Goal: Task Accomplishment & Management: Manage account settings

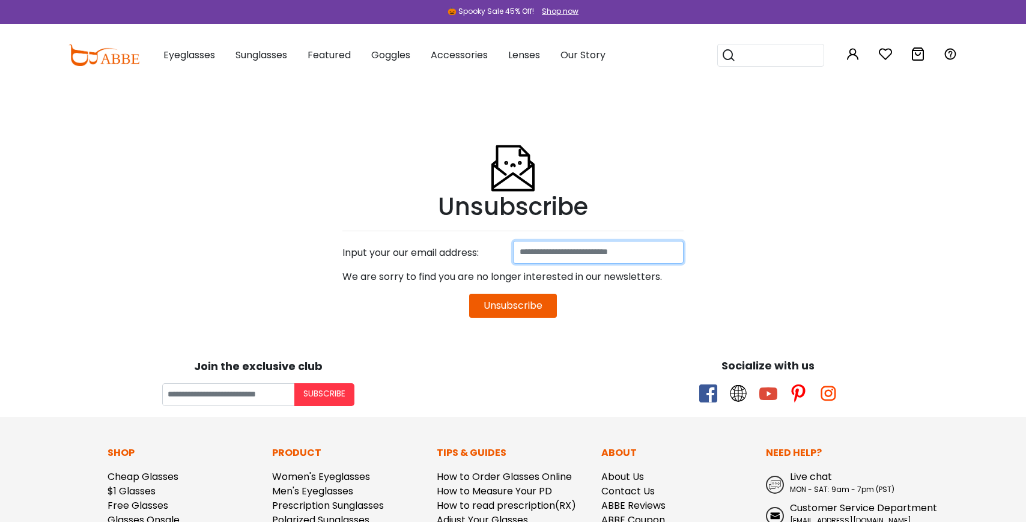
click at [521, 253] on input at bounding box center [598, 252] width 171 height 23
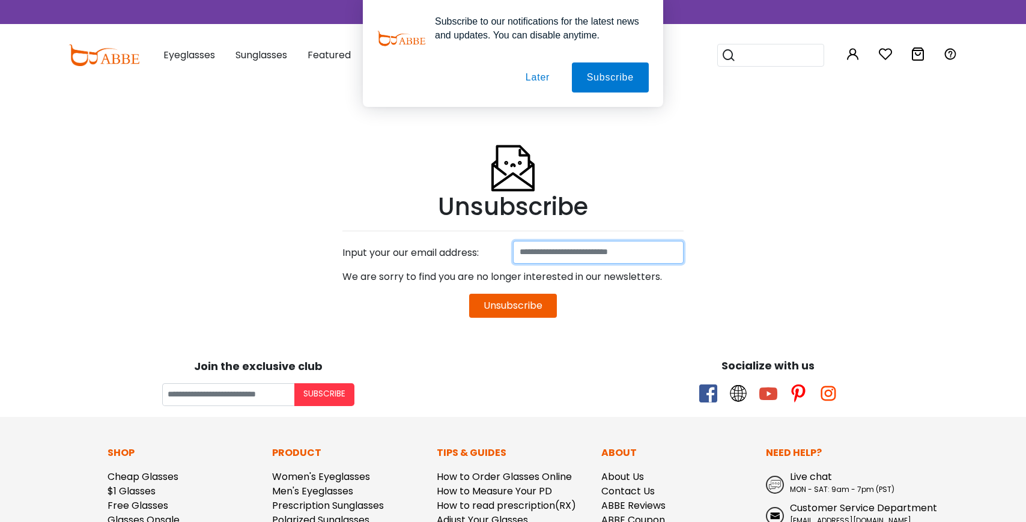
type input "**********"
click at [512, 308] on button "Unsubscribe" at bounding box center [513, 306] width 88 height 24
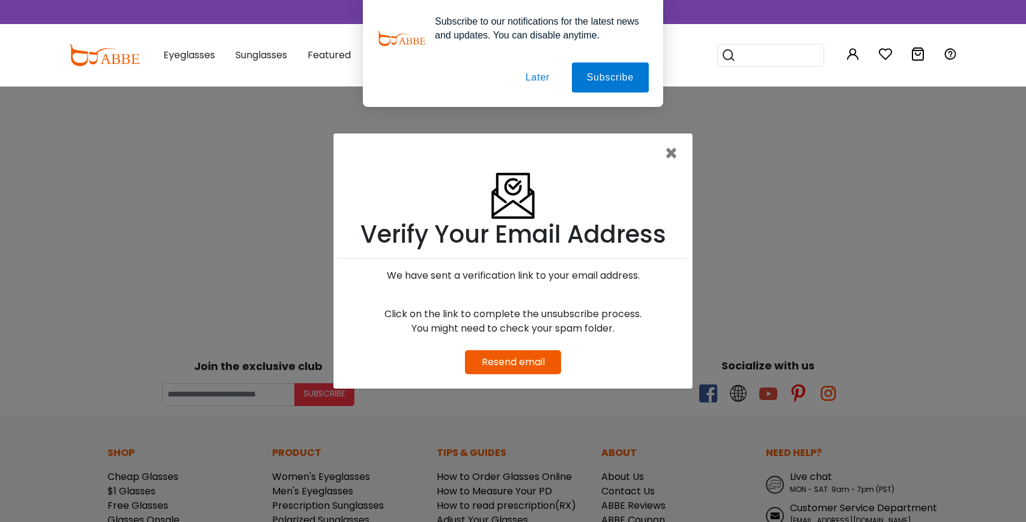
click at [499, 367] on link "Resend email" at bounding box center [513, 362] width 63 height 14
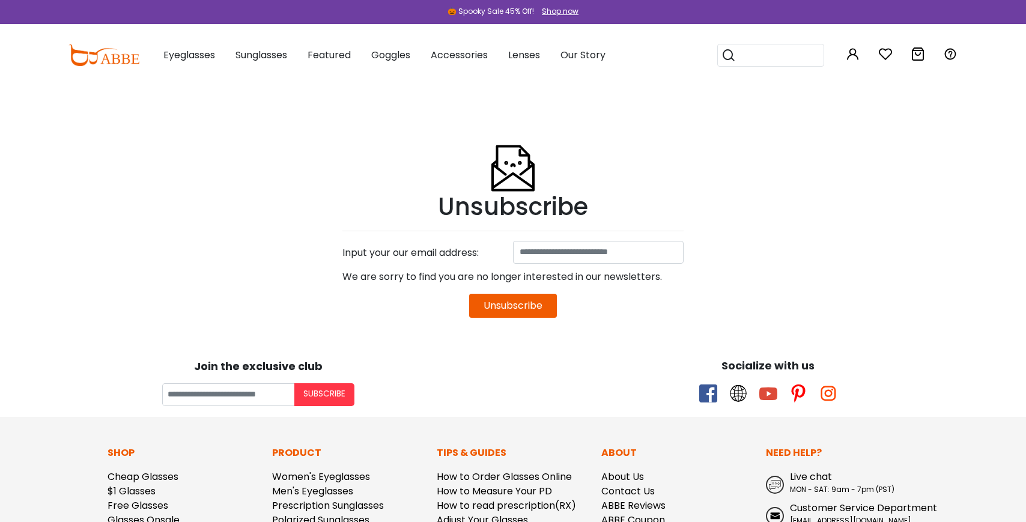
click at [509, 302] on button "Unsubscribe" at bounding box center [513, 306] width 88 height 24
click at [170, 176] on body "Eyeglasses Thanks for your subscription Please use coupon code " NEWCOMER " to …" at bounding box center [513, 417] width 1026 height 662
